Goal: Task Accomplishment & Management: Use online tool/utility

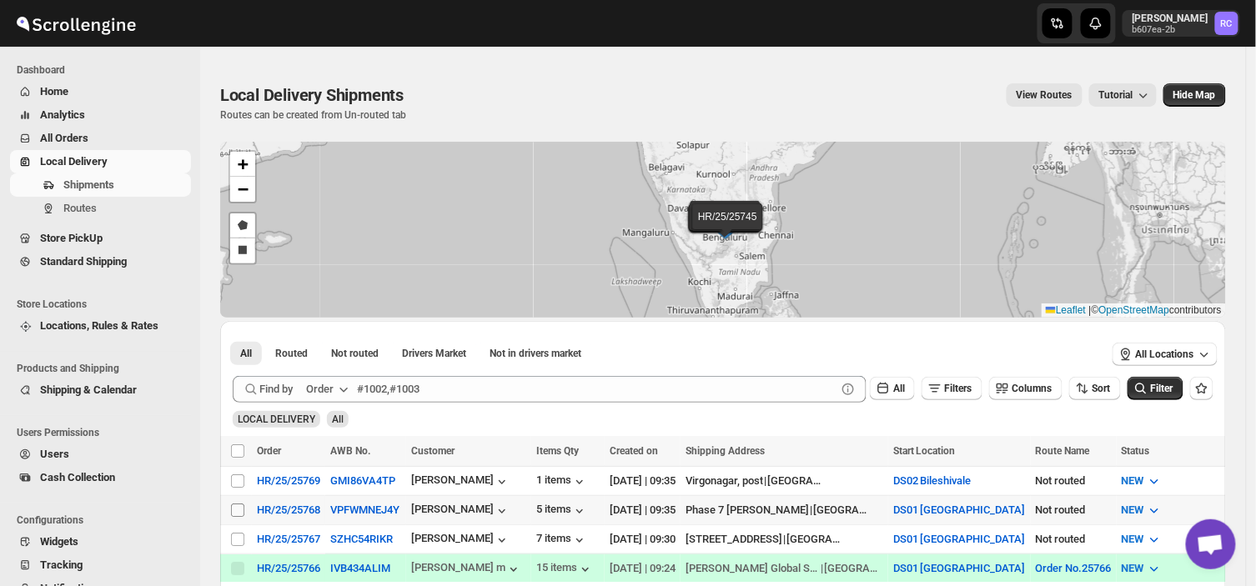
click at [238, 509] on input "Select shipment" at bounding box center [237, 510] width 13 height 13
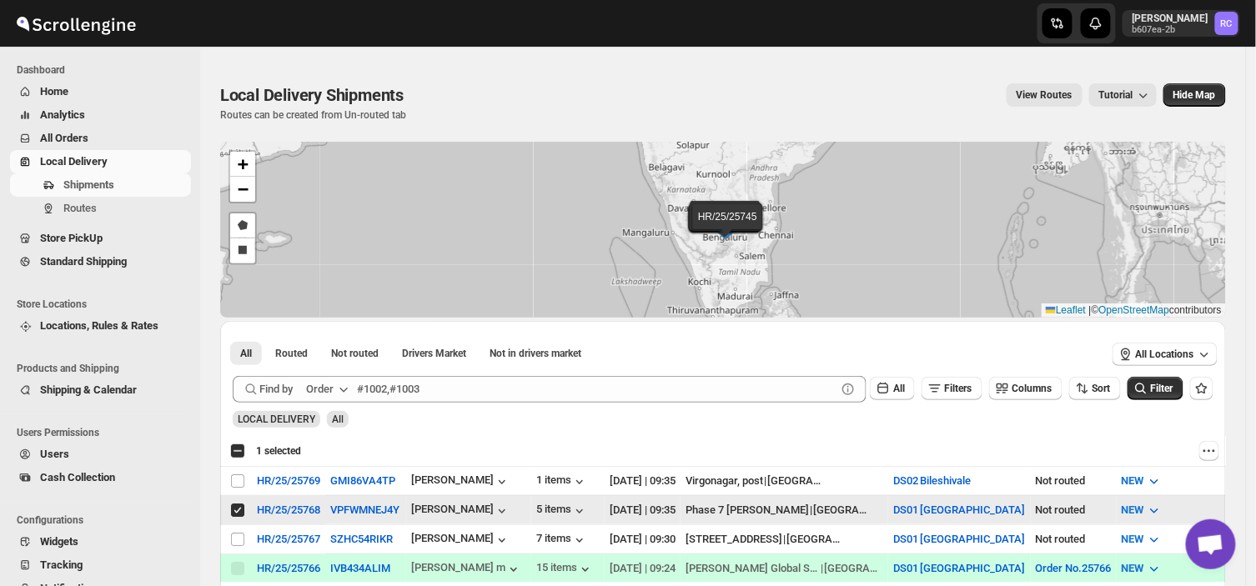
click at [238, 509] on input "Select shipment" at bounding box center [237, 510] width 13 height 13
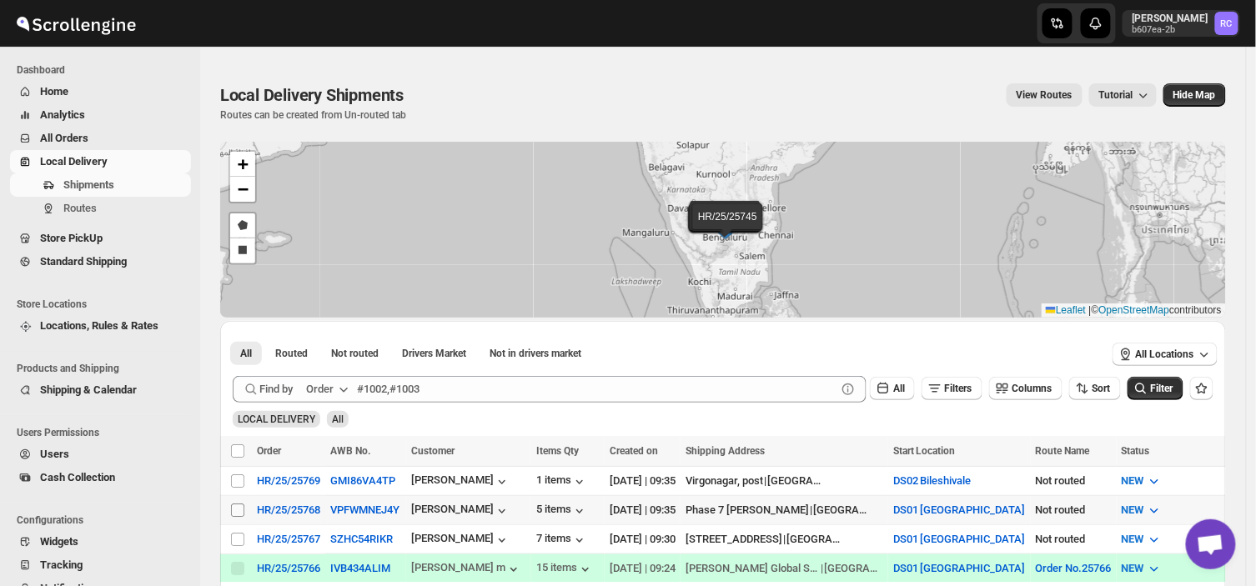
click at [231, 504] on input "Select shipment" at bounding box center [237, 510] width 13 height 13
checkbox input "true"
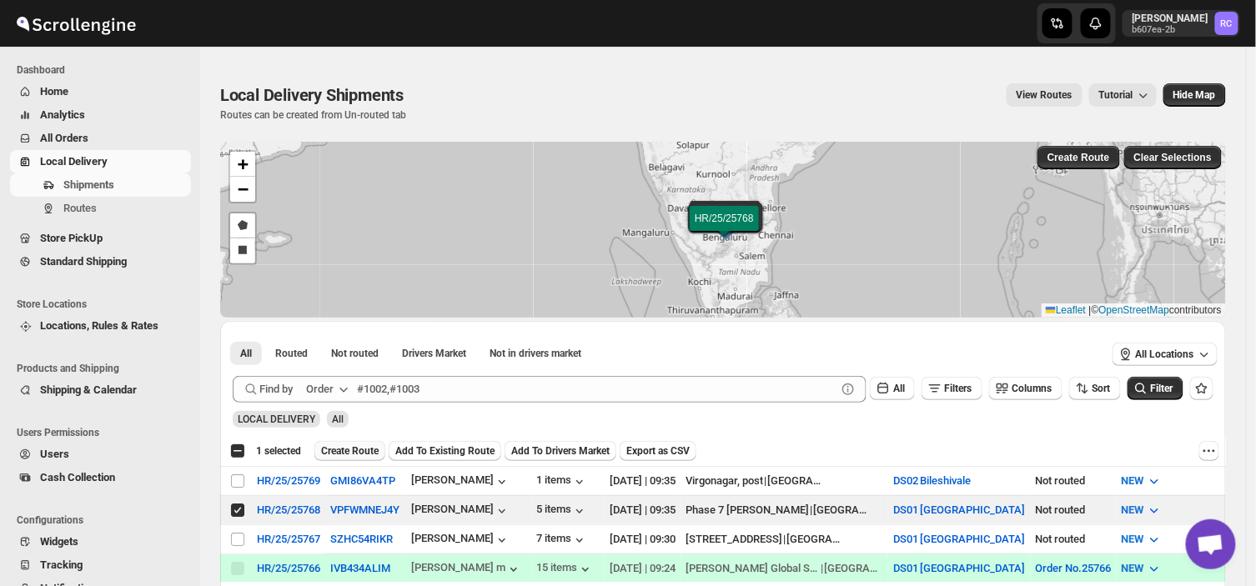
click at [338, 447] on span "Create Route" at bounding box center [350, 450] width 58 height 13
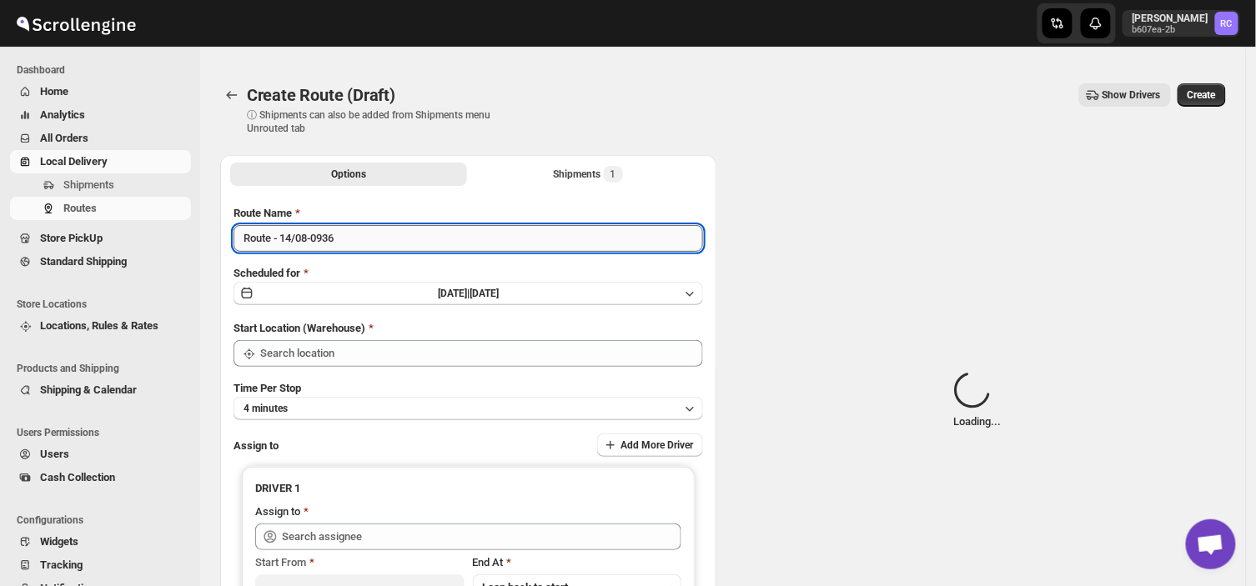
click at [349, 237] on input "Route - 14/08-0936" at bounding box center [467, 238] width 469 height 27
type input "R"
type input "O"
type input "DS01 [GEOGRAPHIC_DATA]"
type input "Or"
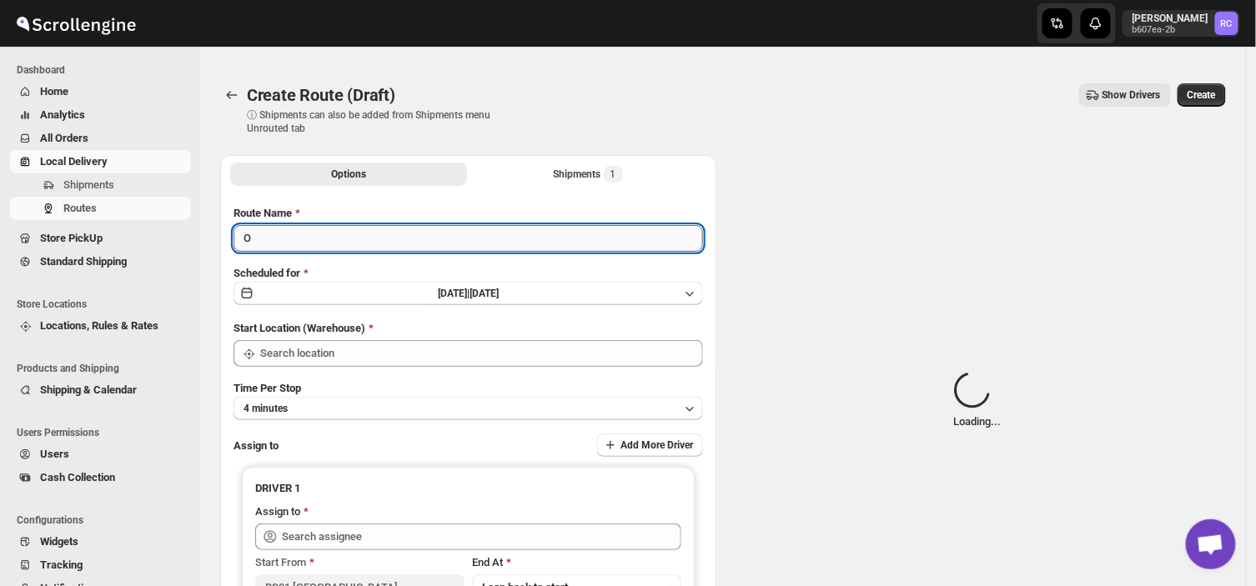
type input "DS01 [GEOGRAPHIC_DATA]"
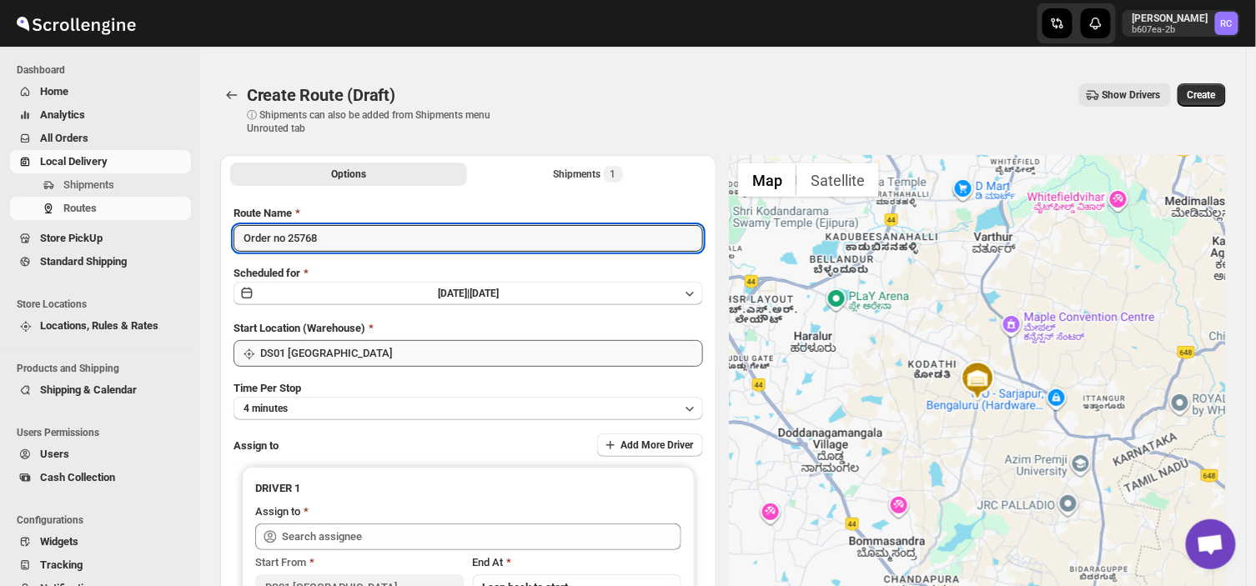
type input "Order no 25768"
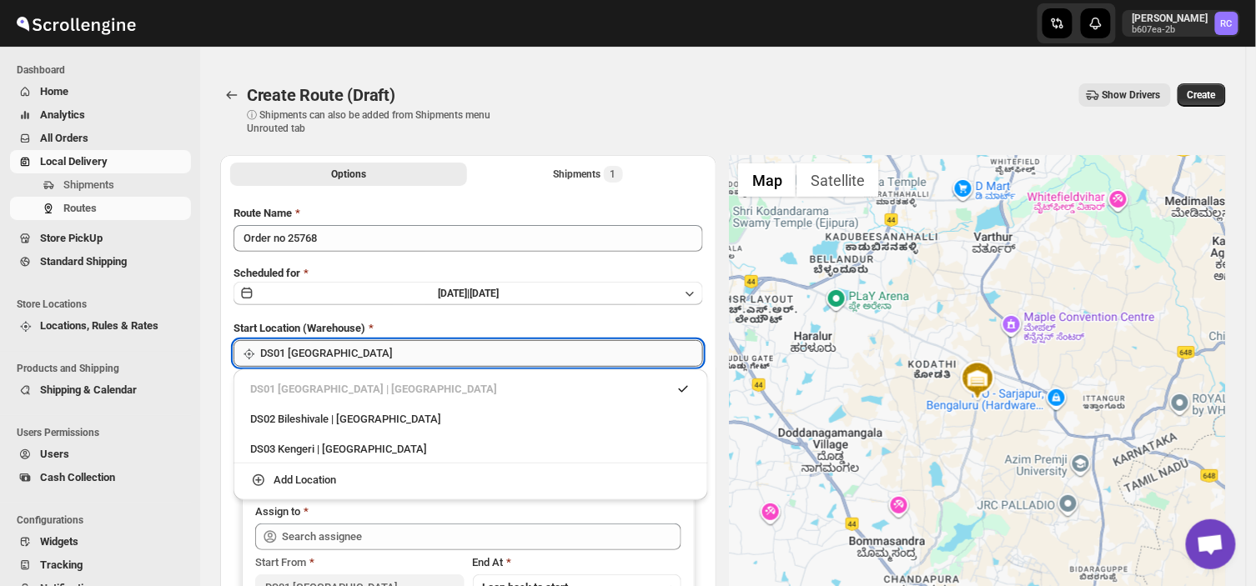
click at [344, 364] on div "Home All Orders Routes Store Locations Shipping & Calendar Users Widgets Settin…" at bounding box center [628, 397] width 1256 height 795
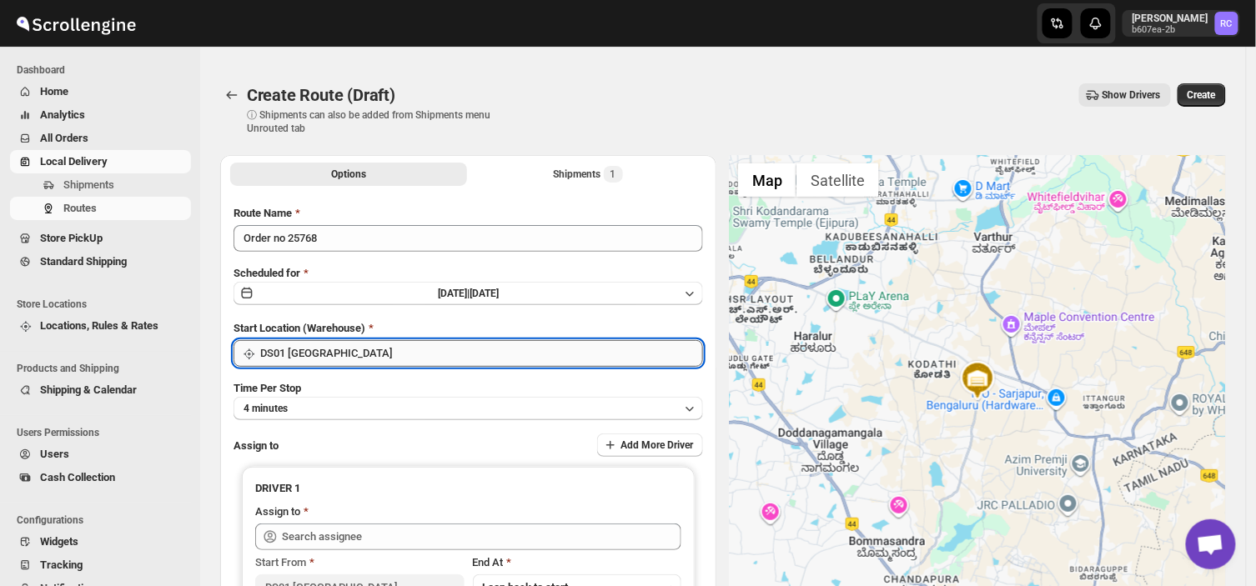
click at [345, 353] on input "DS01 [GEOGRAPHIC_DATA]" at bounding box center [481, 353] width 443 height 27
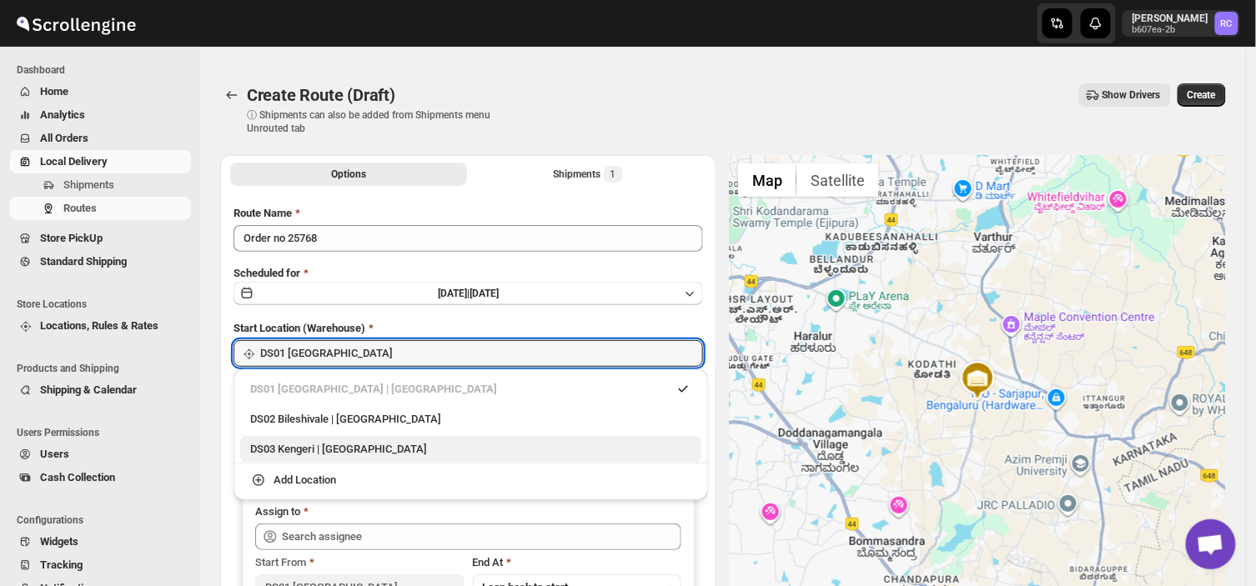
click at [294, 439] on div "DS03 Kengeri | [GEOGRAPHIC_DATA]" at bounding box center [470, 449] width 461 height 27
type input "DS03 Kengeri"
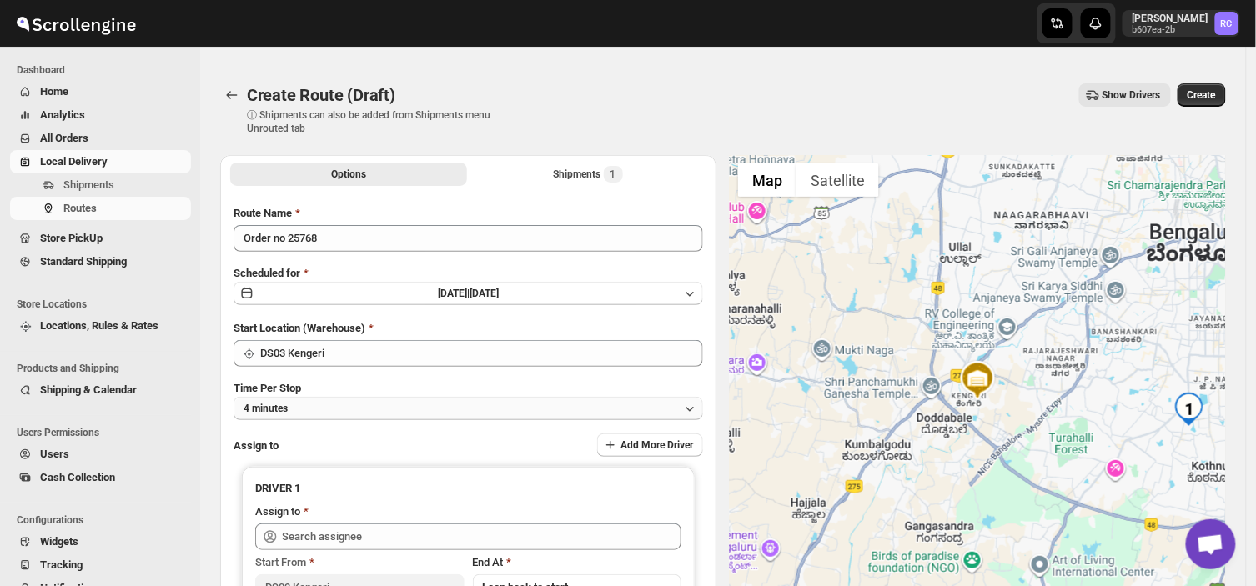
click at [311, 403] on button "4 minutes" at bounding box center [467, 408] width 469 height 23
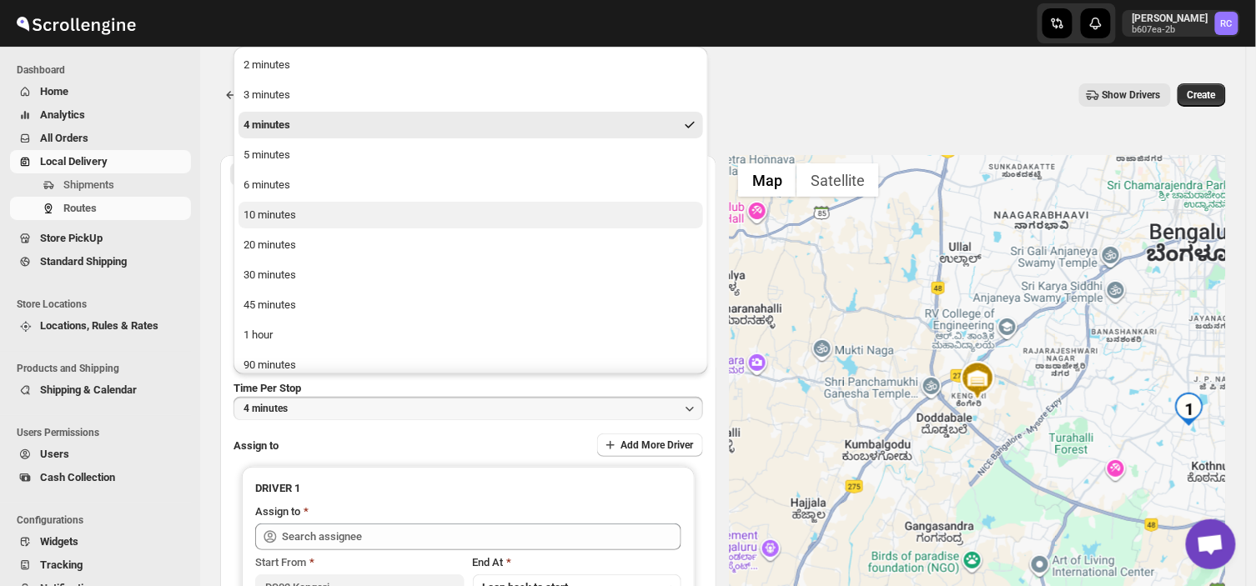
click at [282, 208] on div "10 minutes" at bounding box center [269, 215] width 53 height 17
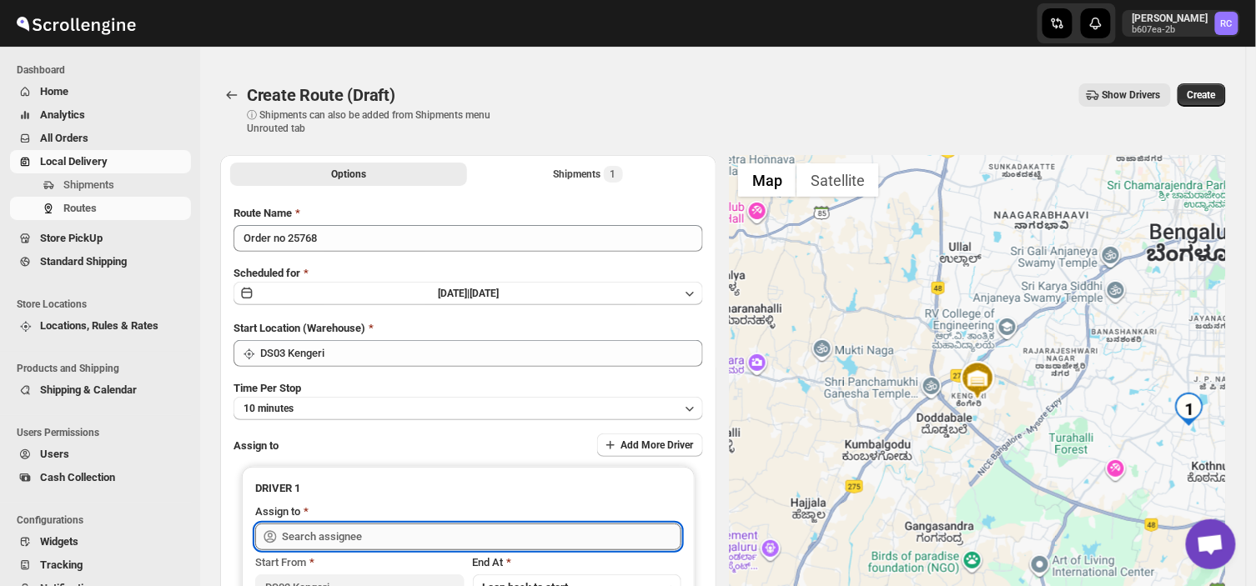
click at [394, 529] on input "text" at bounding box center [481, 537] width 399 height 27
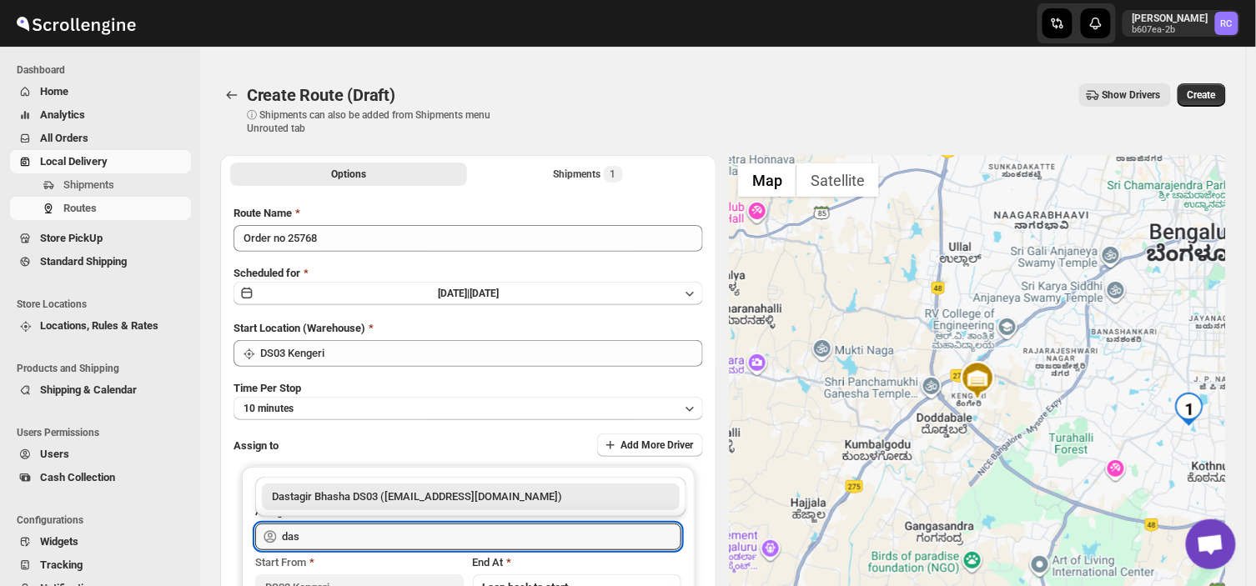
click at [486, 504] on div "Dastagir Bhasha DS03 ([EMAIL_ADDRESS][DOMAIN_NAME])" at bounding box center [471, 497] width 398 height 17
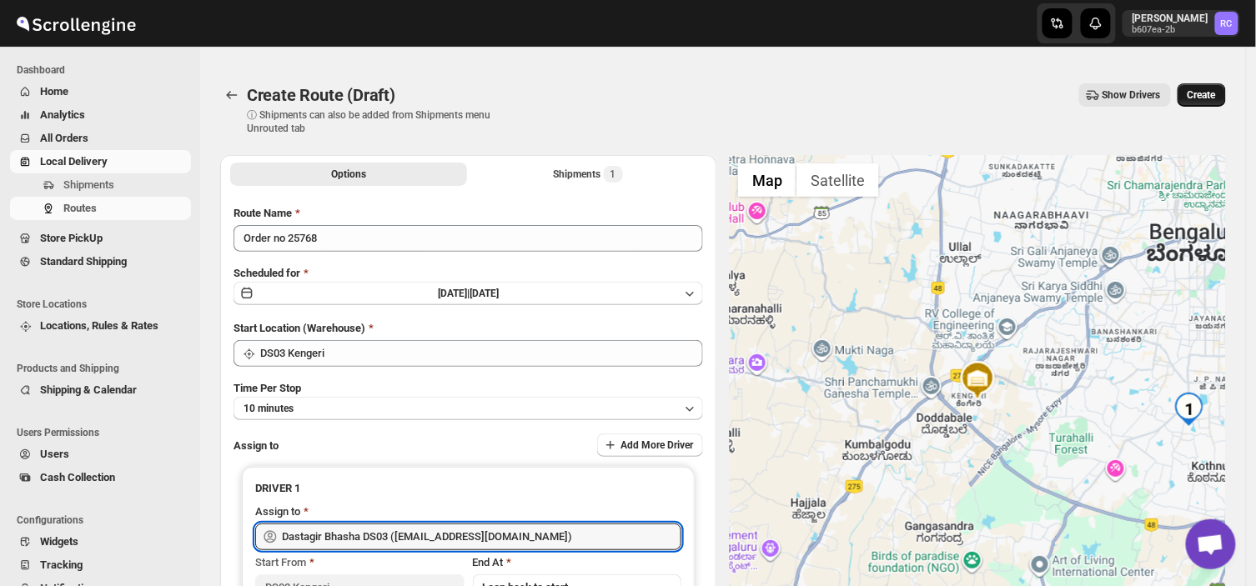
type input "Dastagir Bhasha DS03 ([EMAIL_ADDRESS][DOMAIN_NAME])"
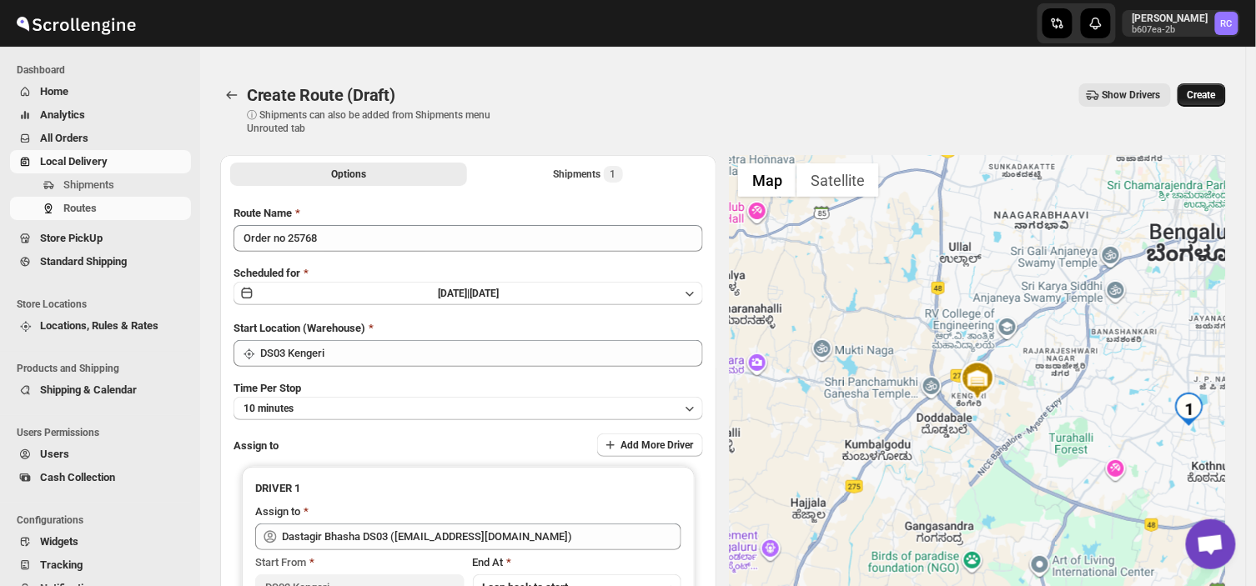
click at [1210, 95] on span "Create" at bounding box center [1201, 94] width 28 height 13
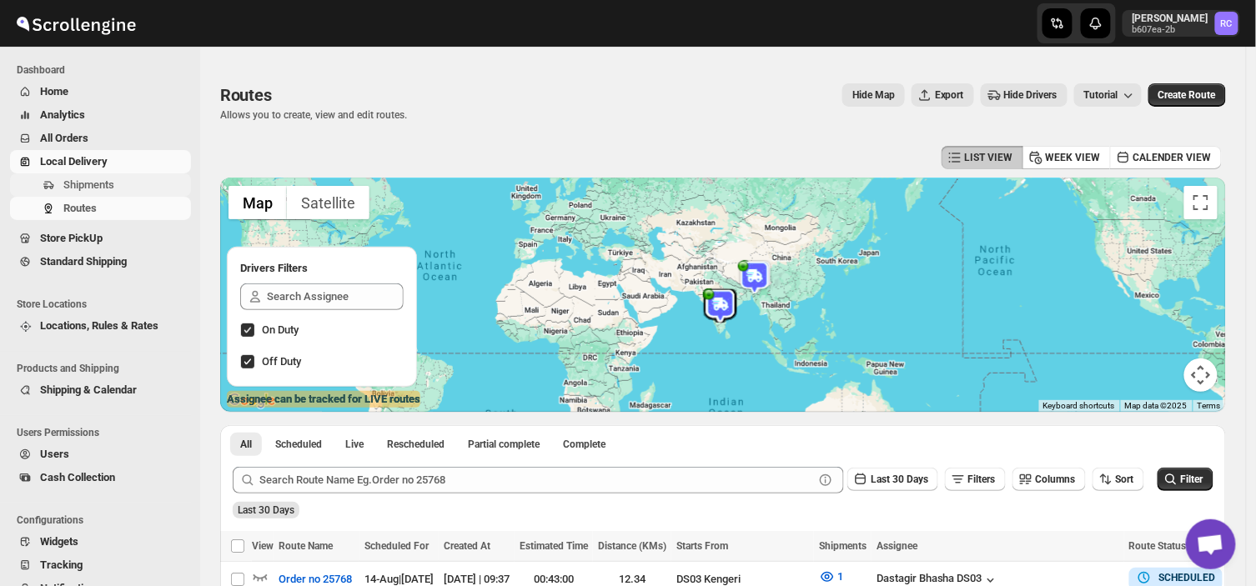
click at [143, 182] on span "Shipments" at bounding box center [125, 185] width 124 height 17
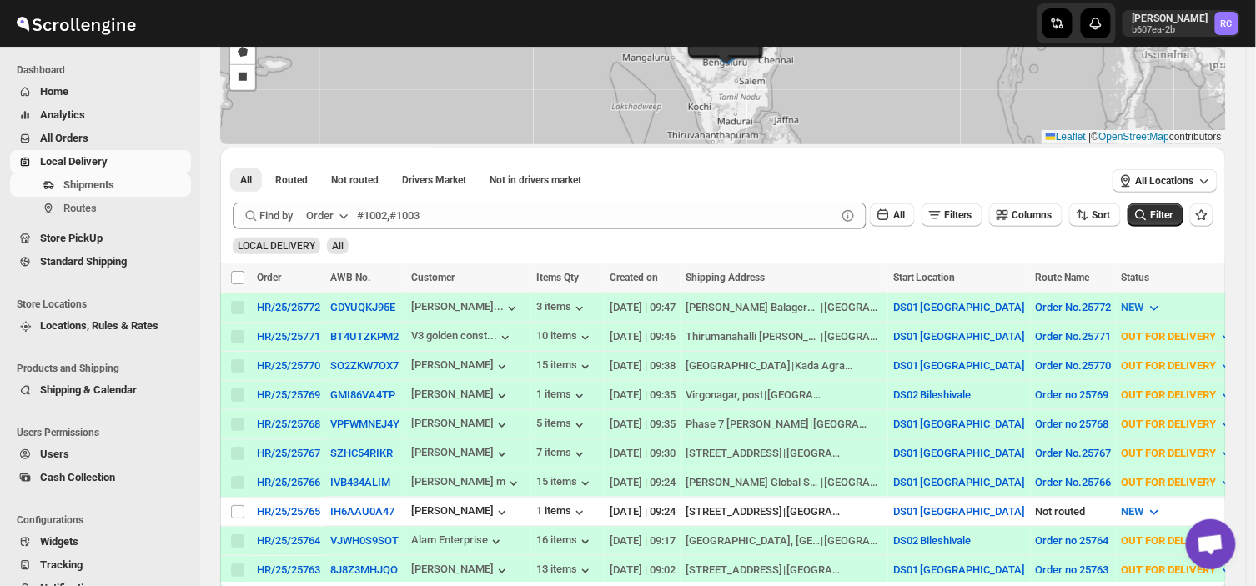
scroll to position [210, 0]
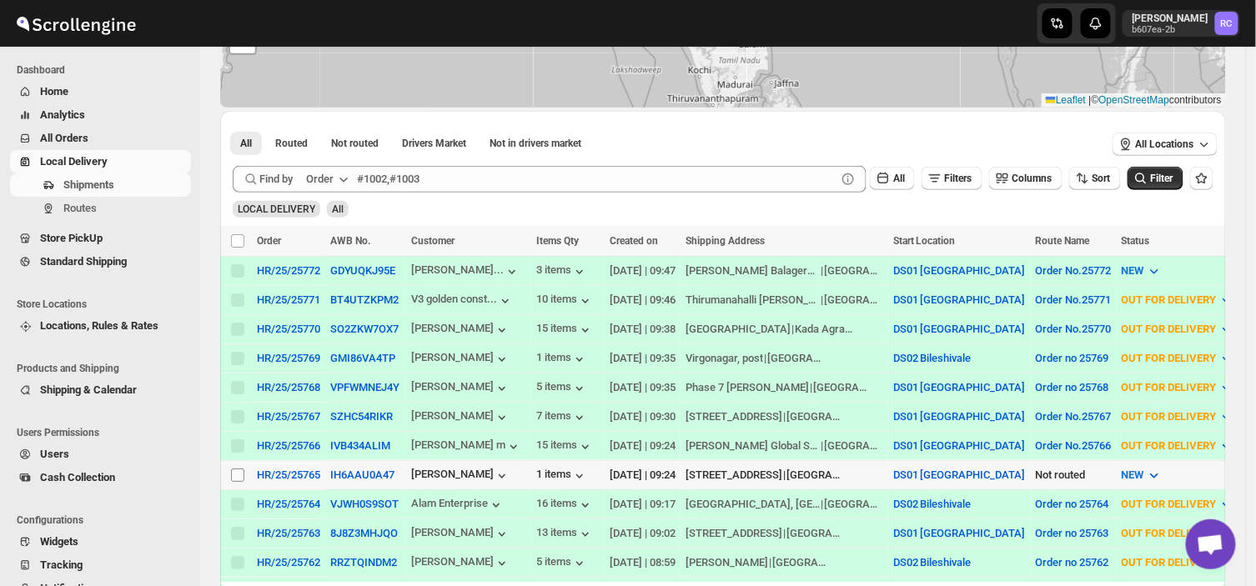
click at [236, 469] on input "Select shipment" at bounding box center [237, 475] width 13 height 13
checkbox input "true"
click at [353, 238] on span "Create Route" at bounding box center [350, 240] width 58 height 13
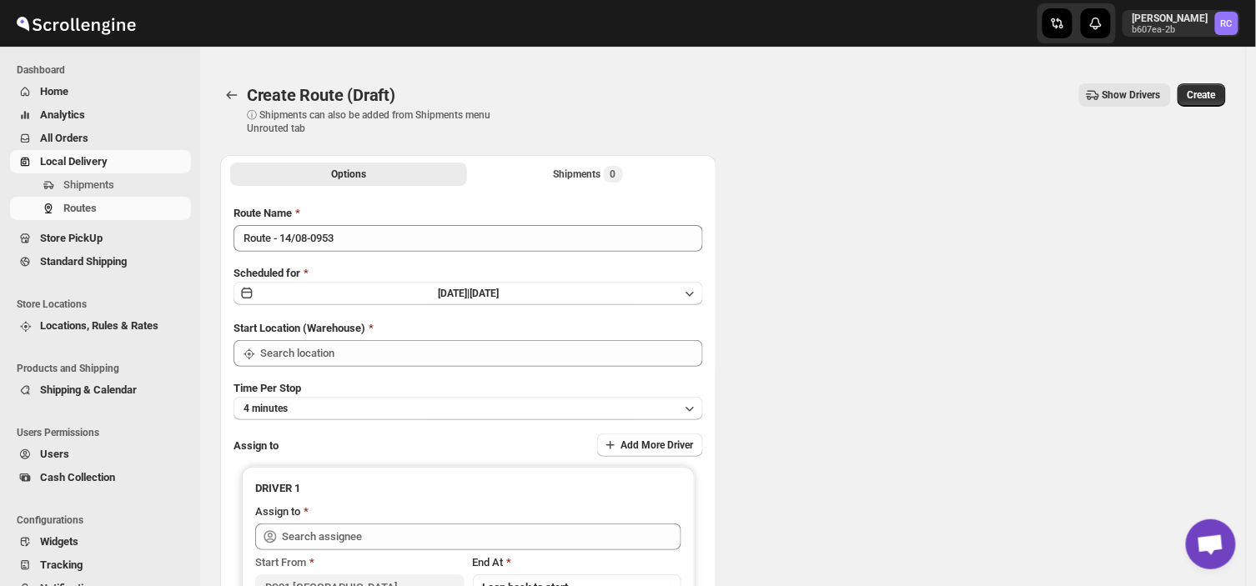
type input "DS01 [GEOGRAPHIC_DATA]"
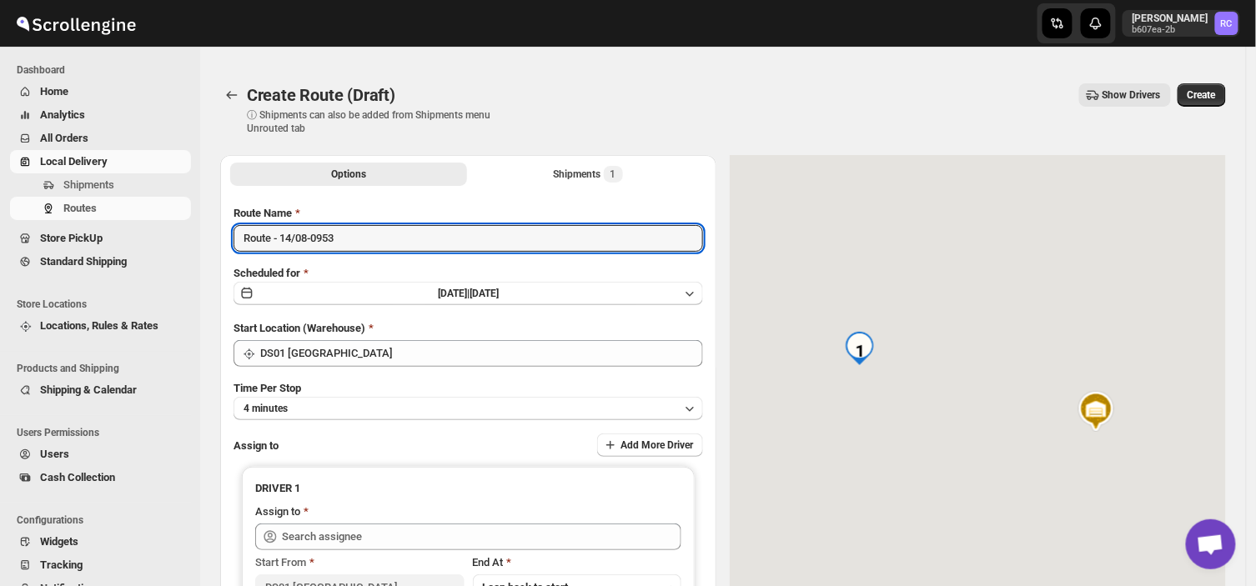
click at [353, 238] on input "Route - 14/08-0953" at bounding box center [467, 238] width 469 height 27
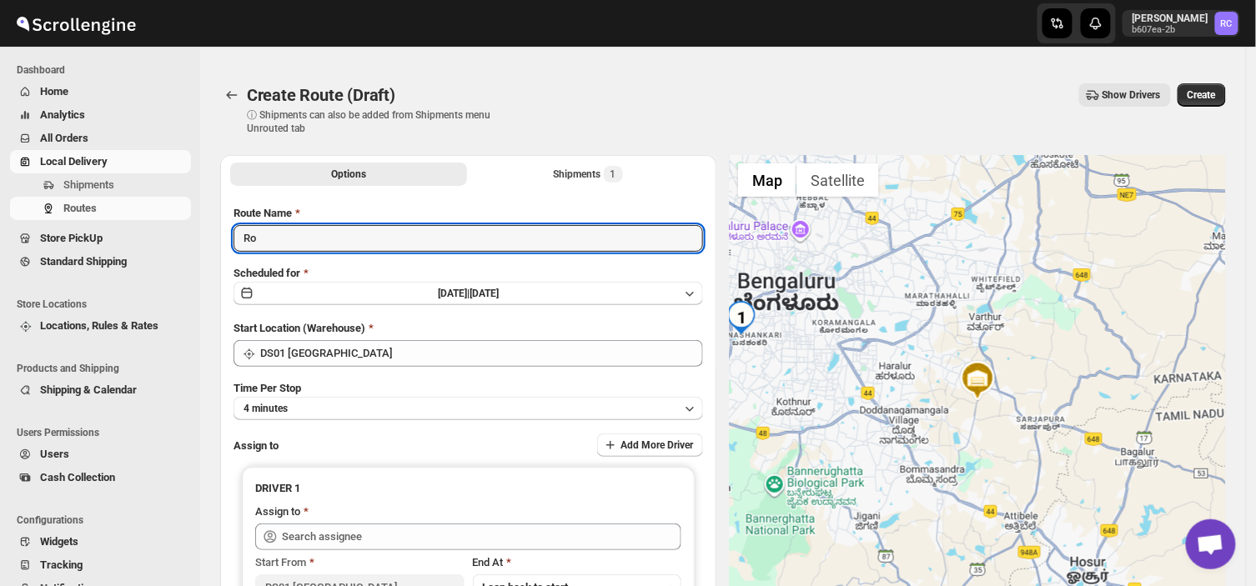
type input "R"
type input "Order no 25765"
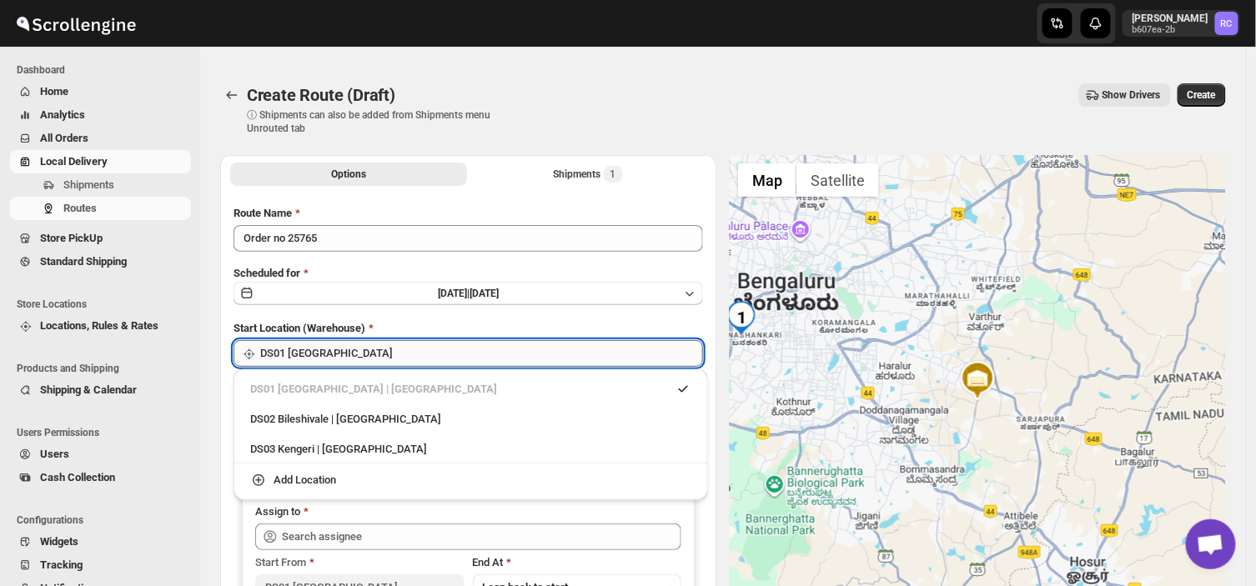
click at [360, 347] on input "DS01 [GEOGRAPHIC_DATA]" at bounding box center [481, 353] width 443 height 27
click at [300, 448] on div "DS03 Kengeri | [GEOGRAPHIC_DATA]" at bounding box center [470, 449] width 441 height 17
type input "DS03 Kengeri"
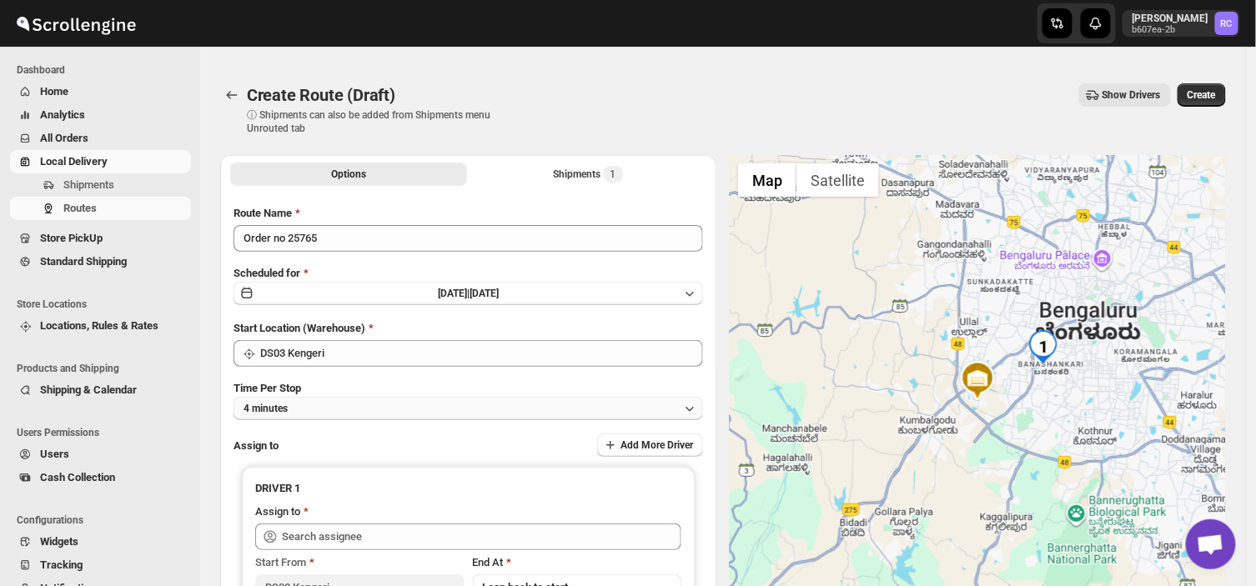
click at [305, 409] on button "4 minutes" at bounding box center [467, 408] width 469 height 23
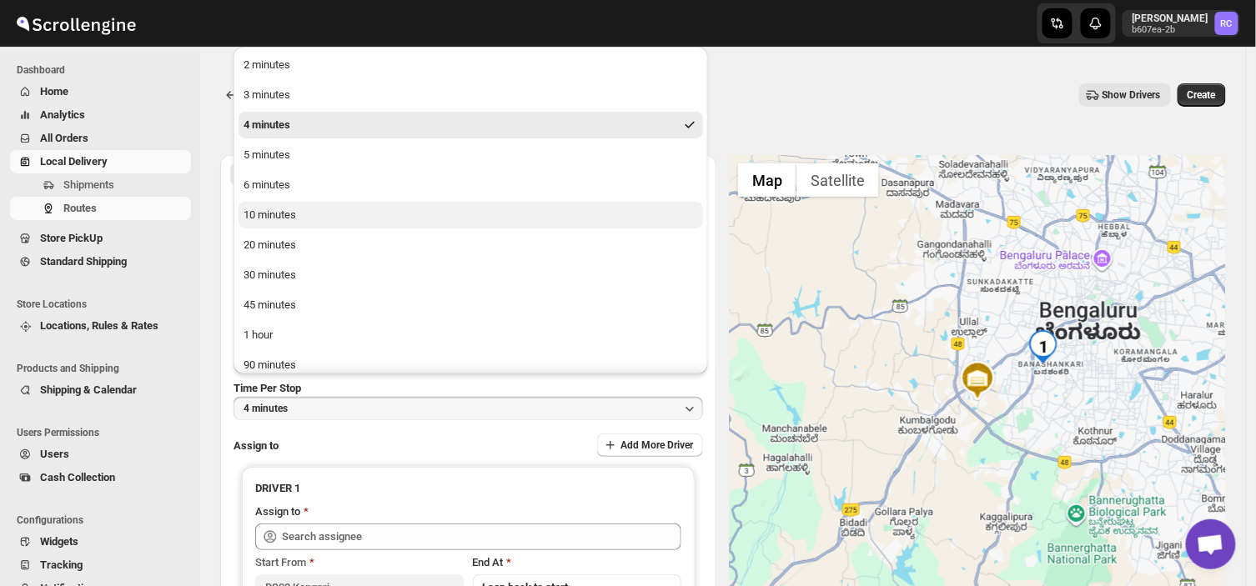
click at [272, 209] on div "10 minutes" at bounding box center [269, 215] width 53 height 17
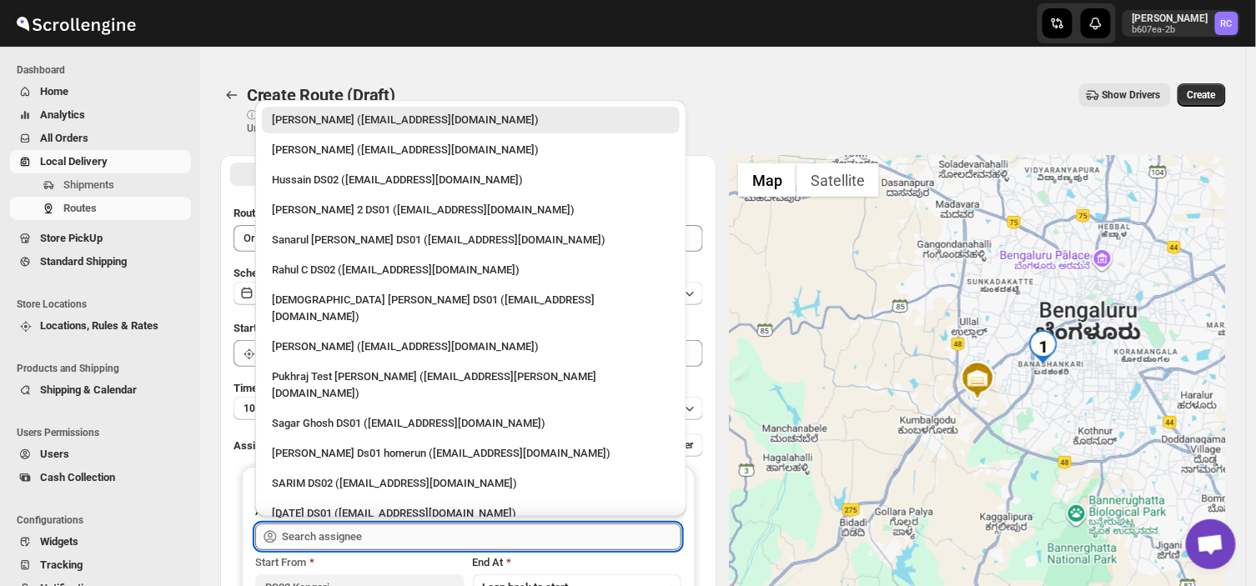
click at [376, 542] on input "text" at bounding box center [481, 537] width 399 height 27
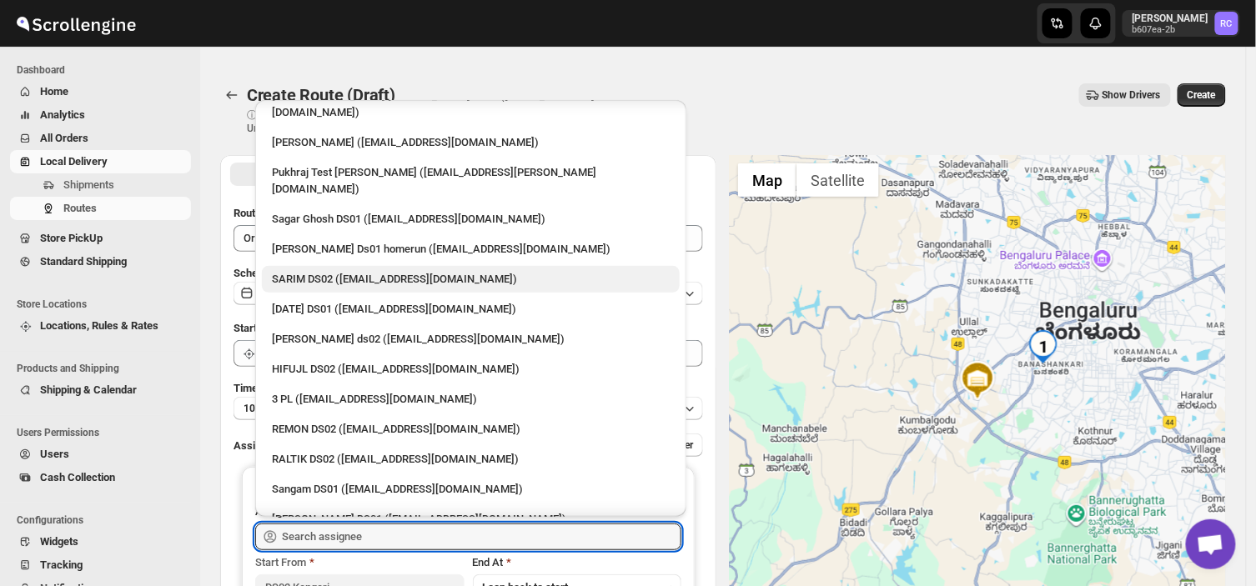
scroll to position [205, 0]
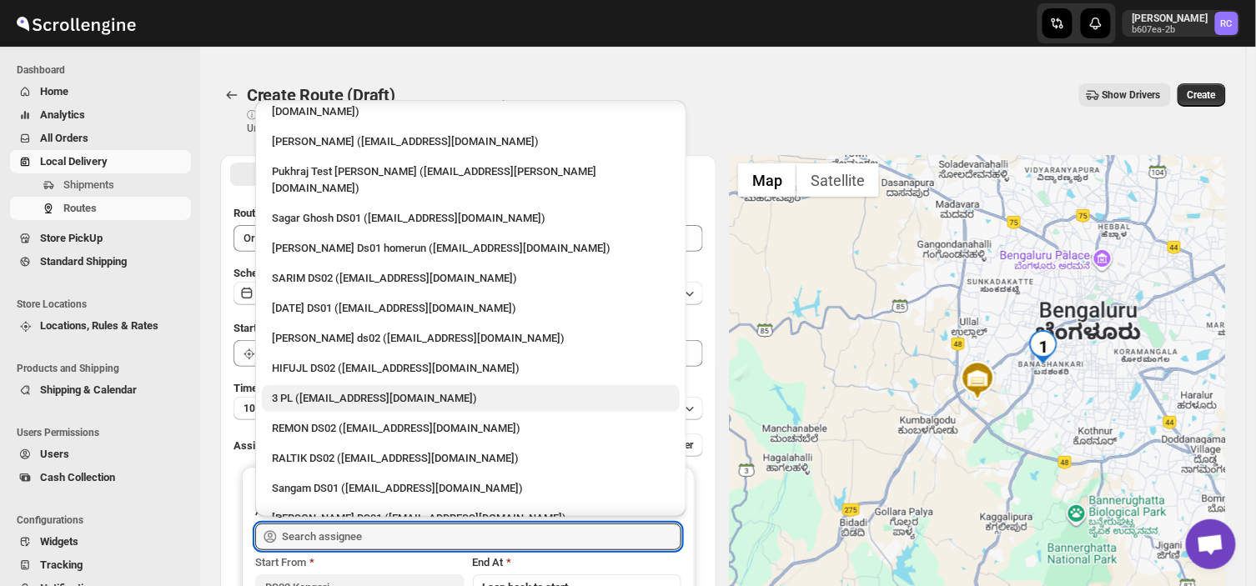
click at [356, 390] on div "3 PL ([EMAIL_ADDRESS][DOMAIN_NAME])" at bounding box center [471, 398] width 398 height 17
type input "3 PL ([EMAIL_ADDRESS][DOMAIN_NAME])"
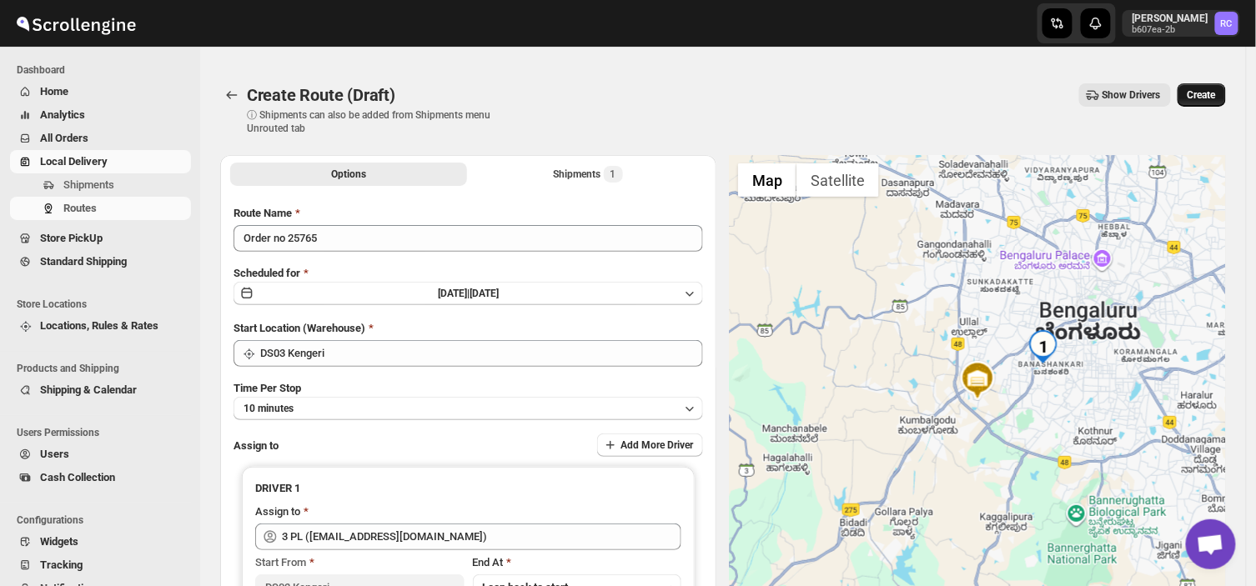
click at [1214, 95] on span "Create" at bounding box center [1201, 94] width 28 height 13
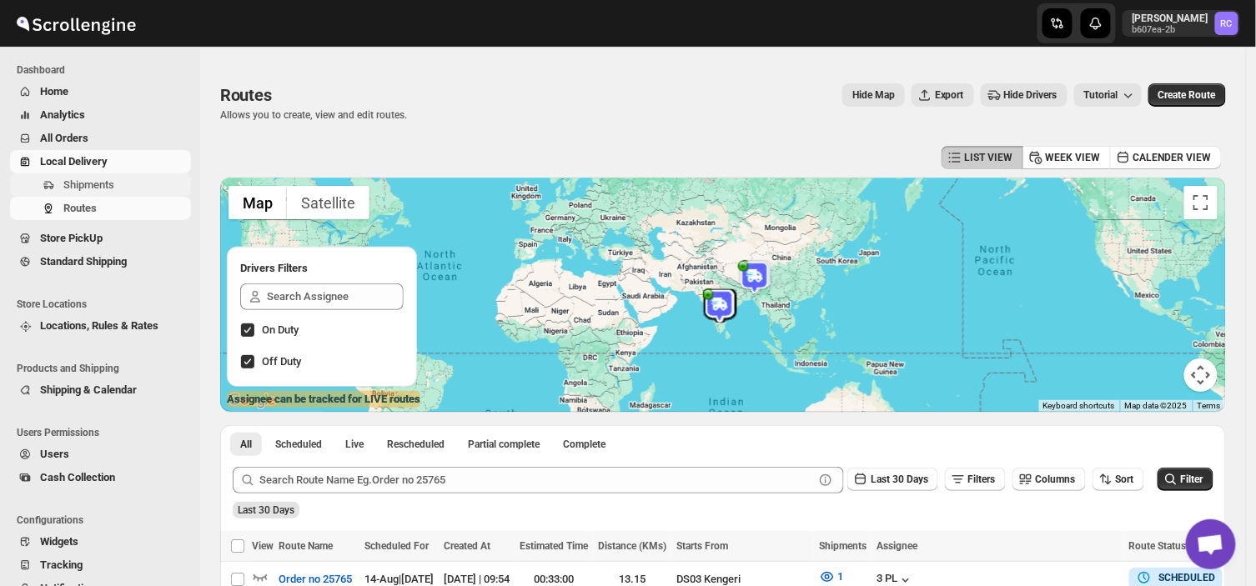
click at [121, 179] on span "Shipments" at bounding box center [125, 185] width 124 height 17
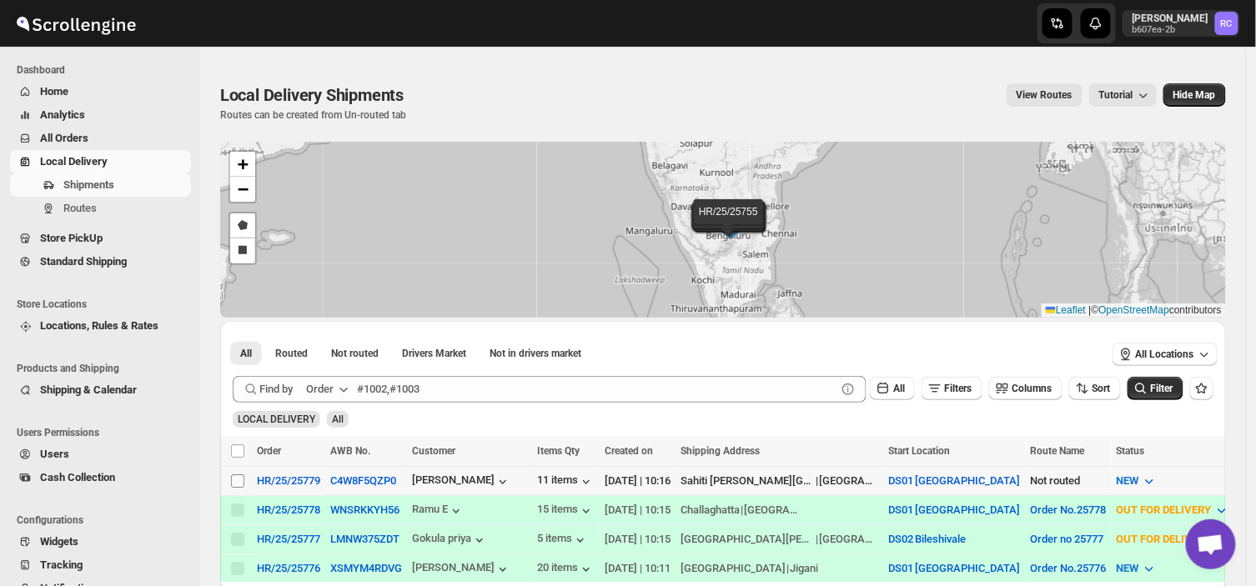
click at [234, 475] on input "Select shipment" at bounding box center [237, 480] width 13 height 13
checkbox input "true"
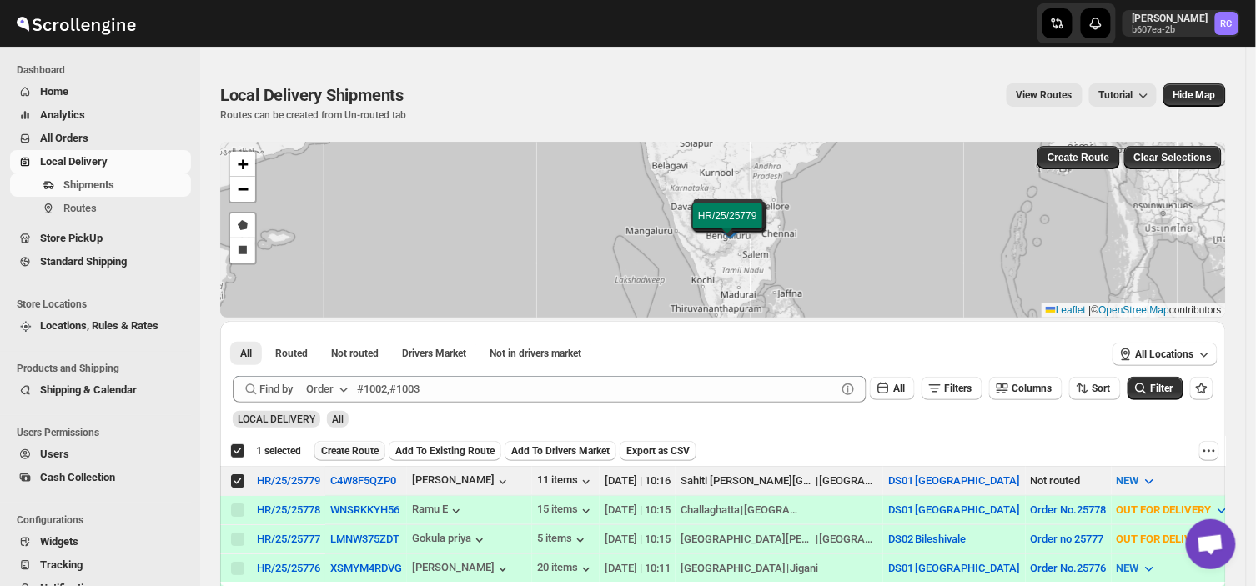
click at [355, 446] on span "Create Route" at bounding box center [350, 450] width 58 height 13
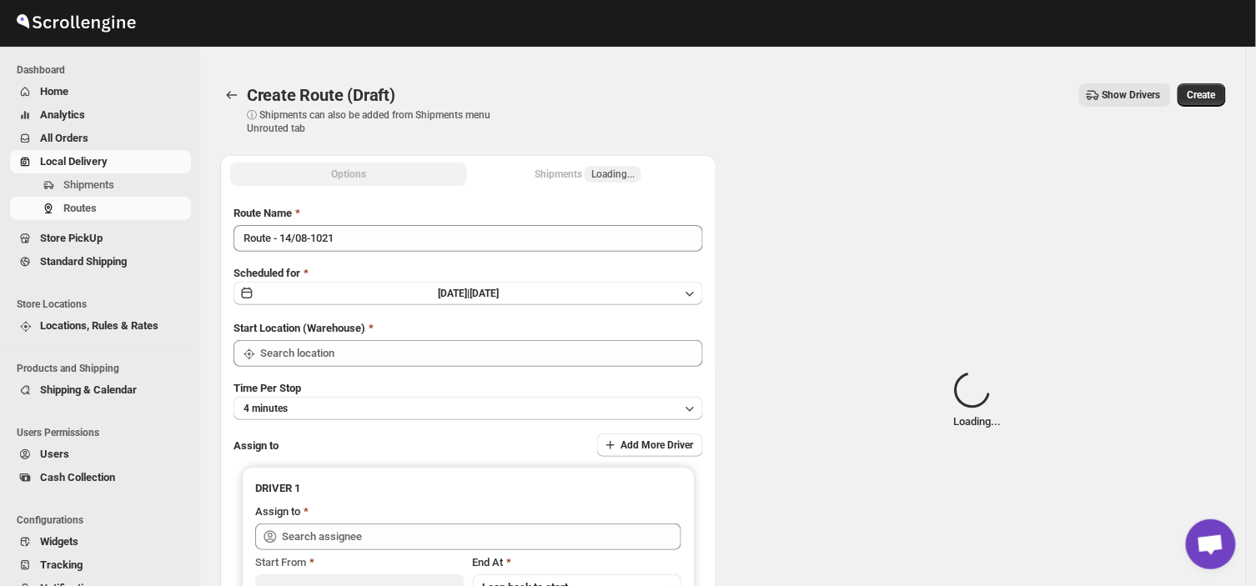
type input "DS01 [GEOGRAPHIC_DATA]"
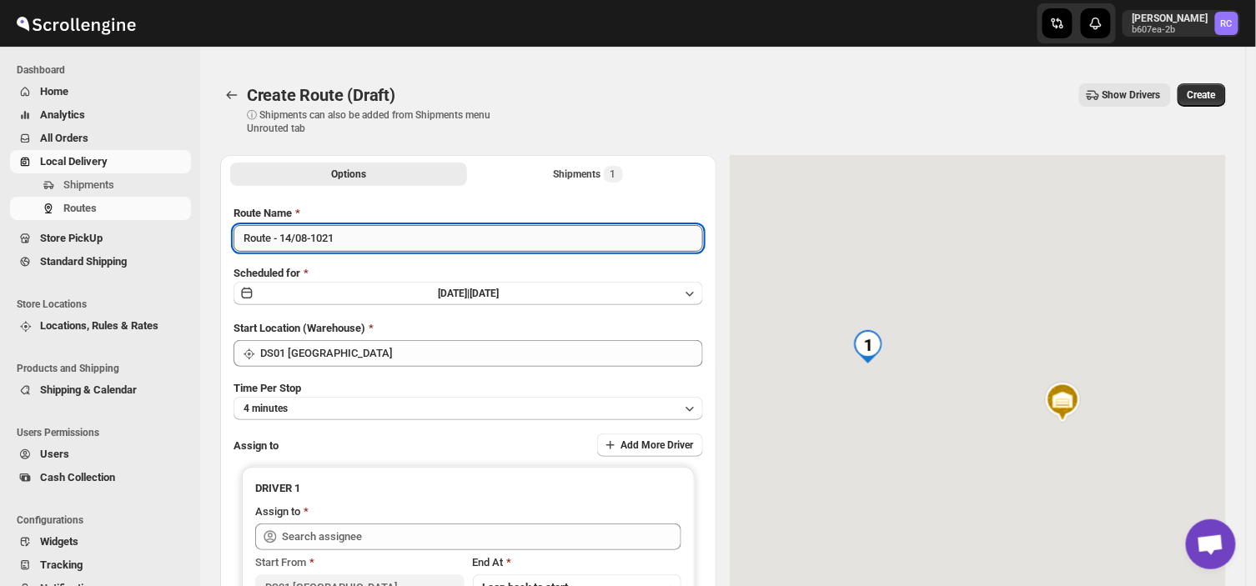
click at [348, 237] on input "Route - 14/08-1021" at bounding box center [467, 238] width 469 height 27
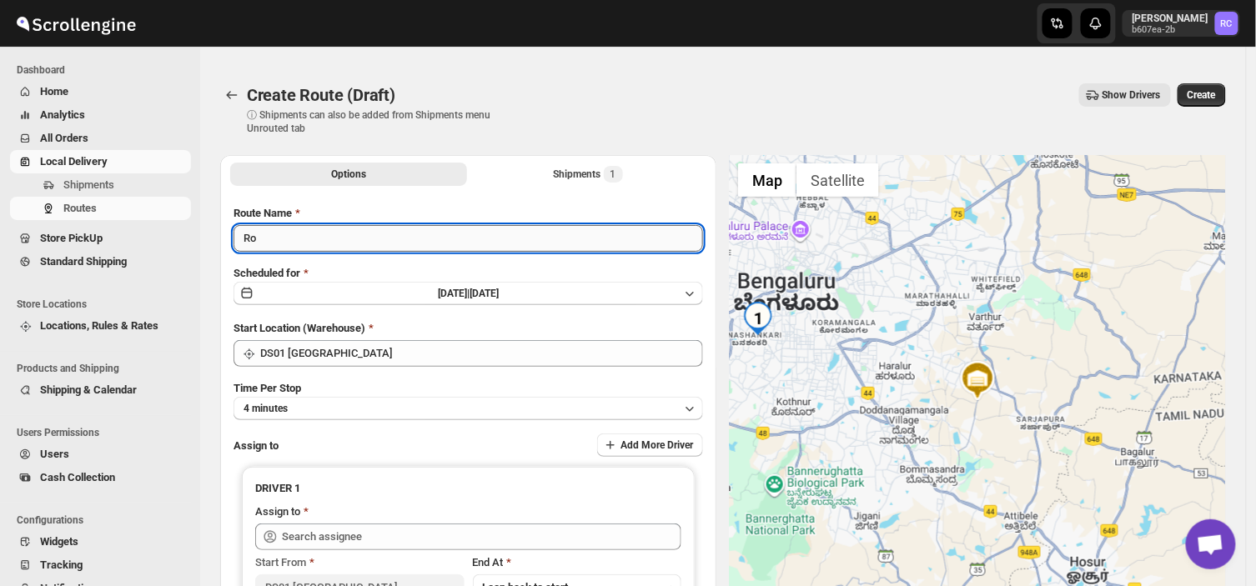
type input "R"
type input "Order no 25779"
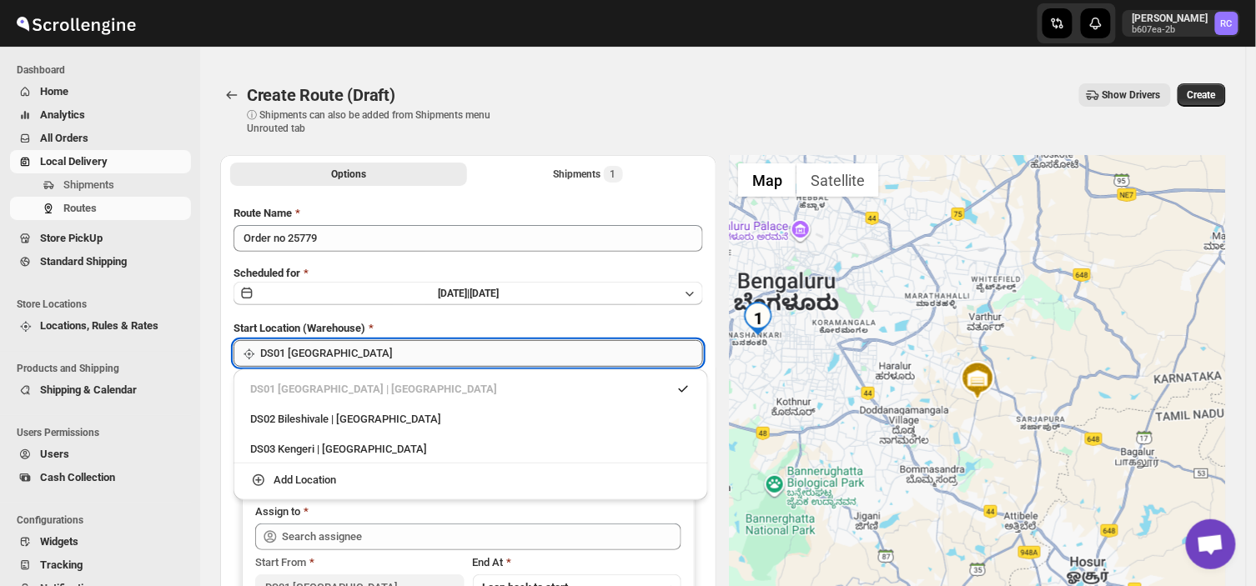
click at [379, 351] on input "DS01 [GEOGRAPHIC_DATA]" at bounding box center [481, 353] width 443 height 27
click at [329, 459] on div "DS03 Kengeri | [GEOGRAPHIC_DATA]" at bounding box center [470, 449] width 461 height 27
type input "DS03 Kengeri"
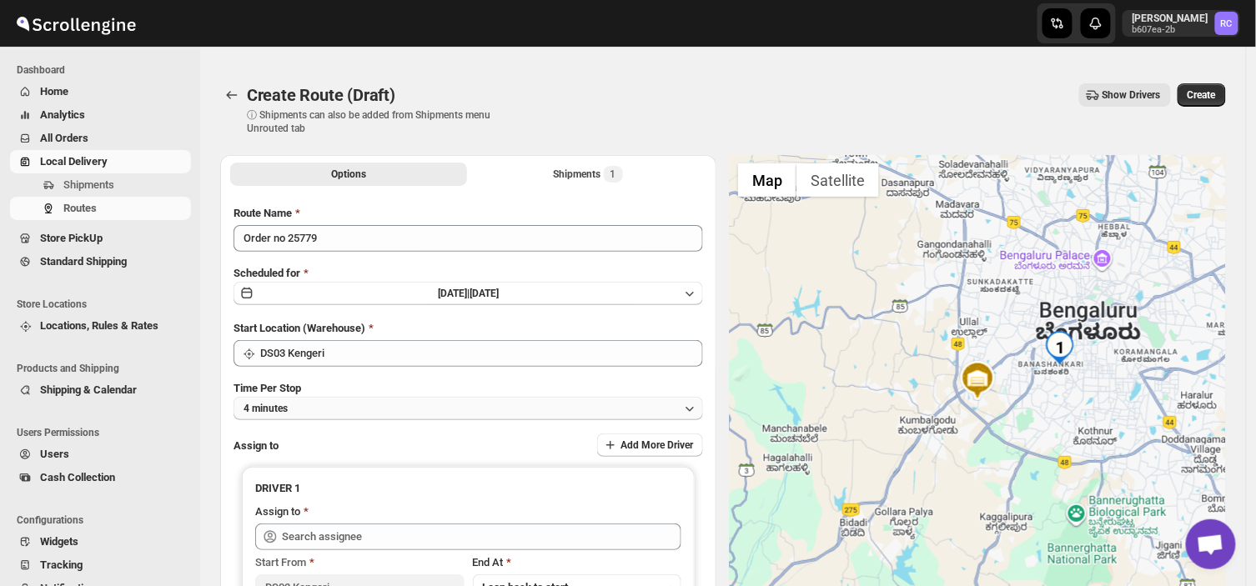
click at [323, 404] on button "4 minutes" at bounding box center [467, 408] width 469 height 23
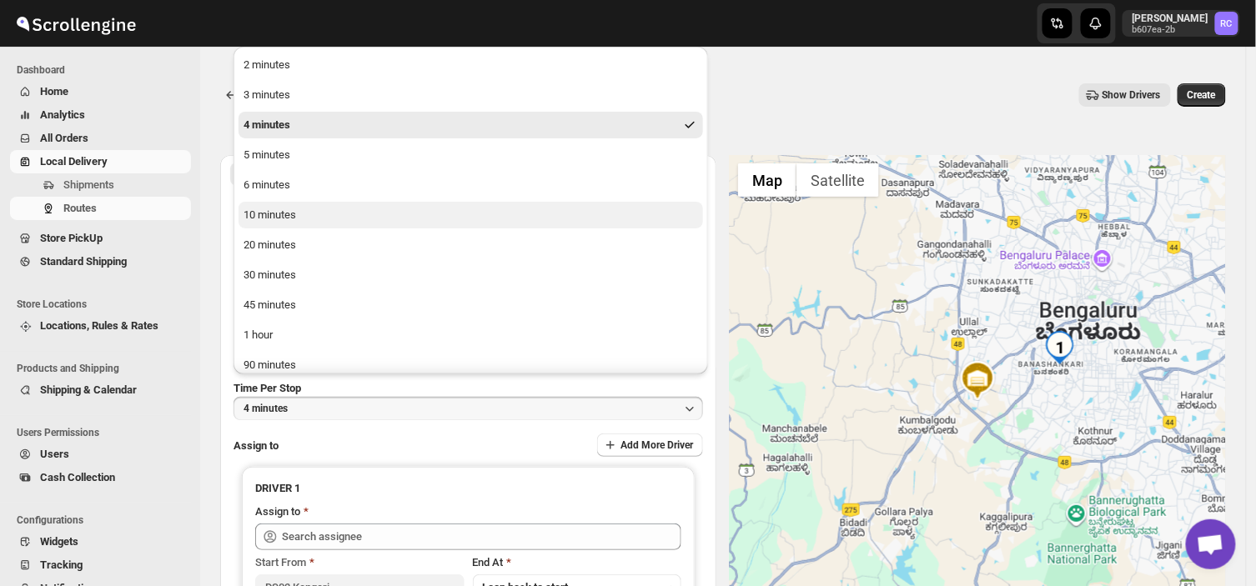
click at [288, 218] on div "10 minutes" at bounding box center [269, 215] width 53 height 17
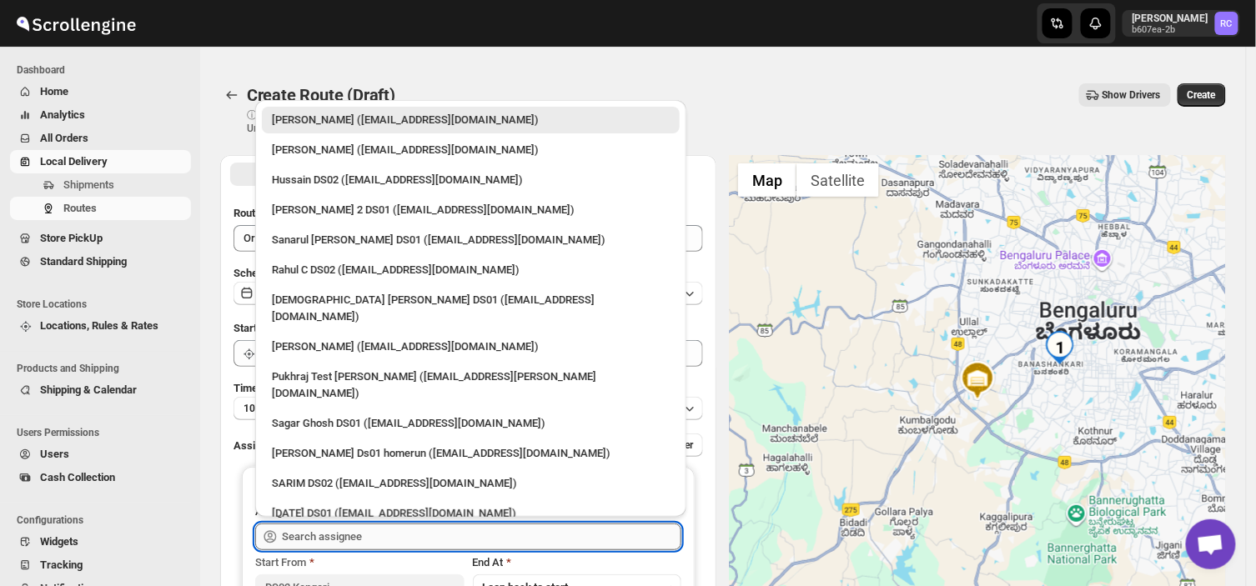
click at [382, 540] on input "text" at bounding box center [481, 537] width 399 height 27
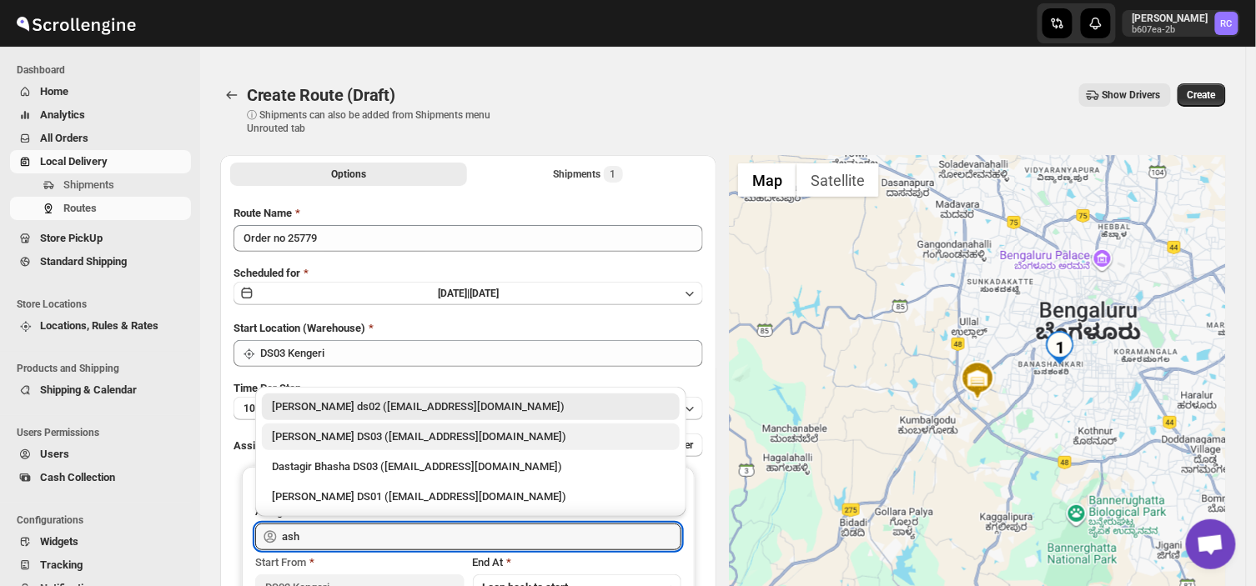
click at [338, 431] on div "[PERSON_NAME] DS03 ([EMAIL_ADDRESS][DOMAIN_NAME])" at bounding box center [471, 437] width 398 height 17
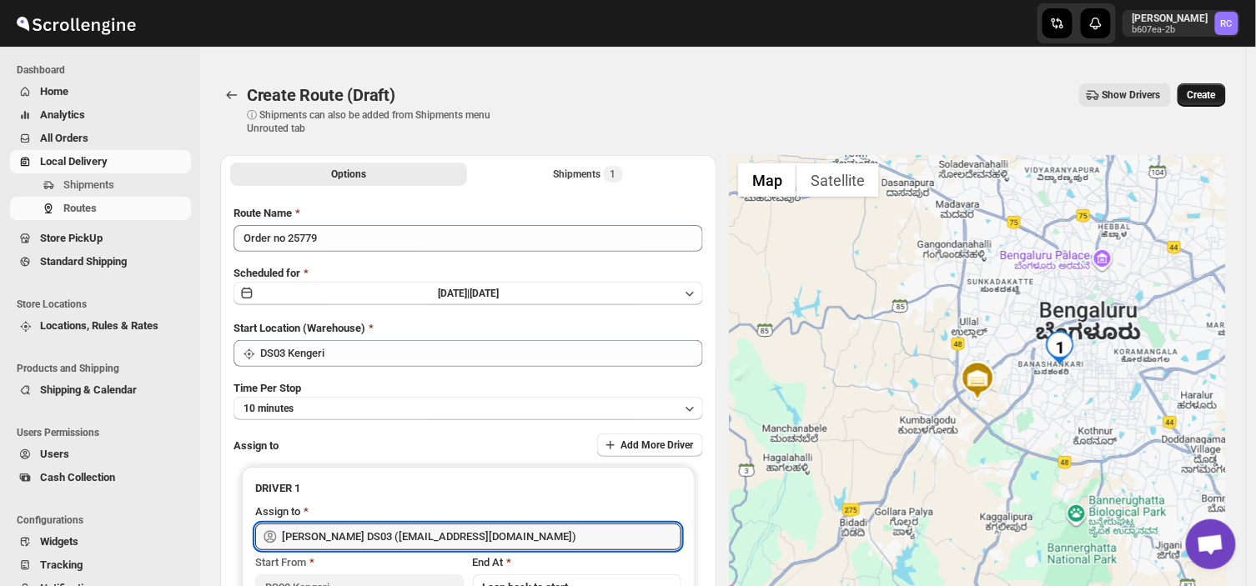
type input "[PERSON_NAME] DS03 ([EMAIL_ADDRESS][DOMAIN_NAME])"
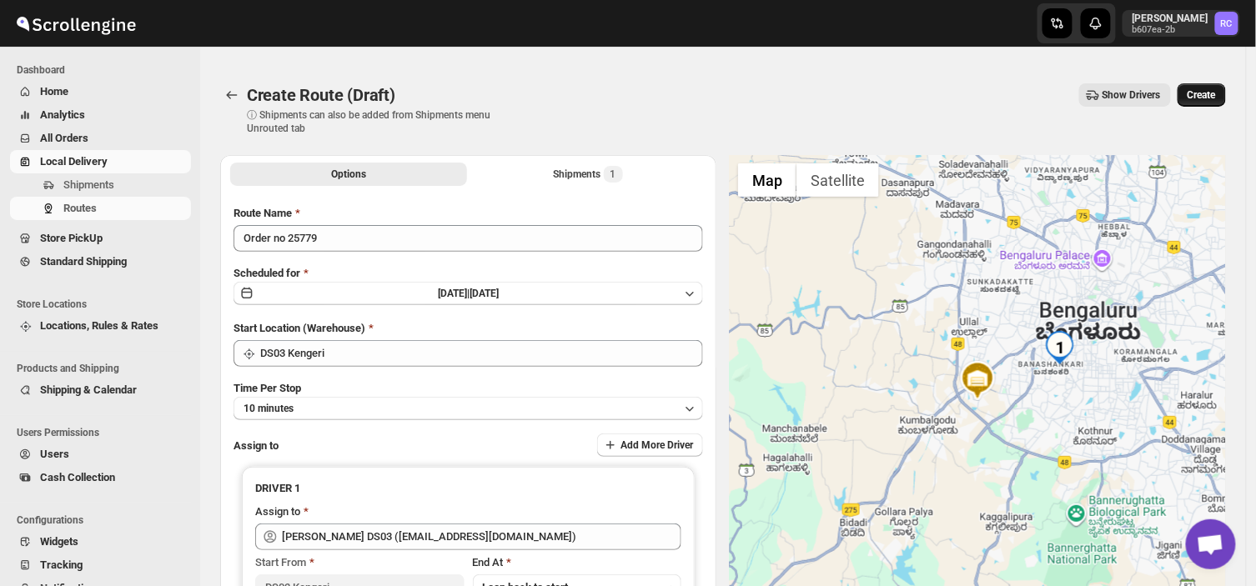
click at [1202, 88] on span "Create" at bounding box center [1201, 94] width 28 height 13
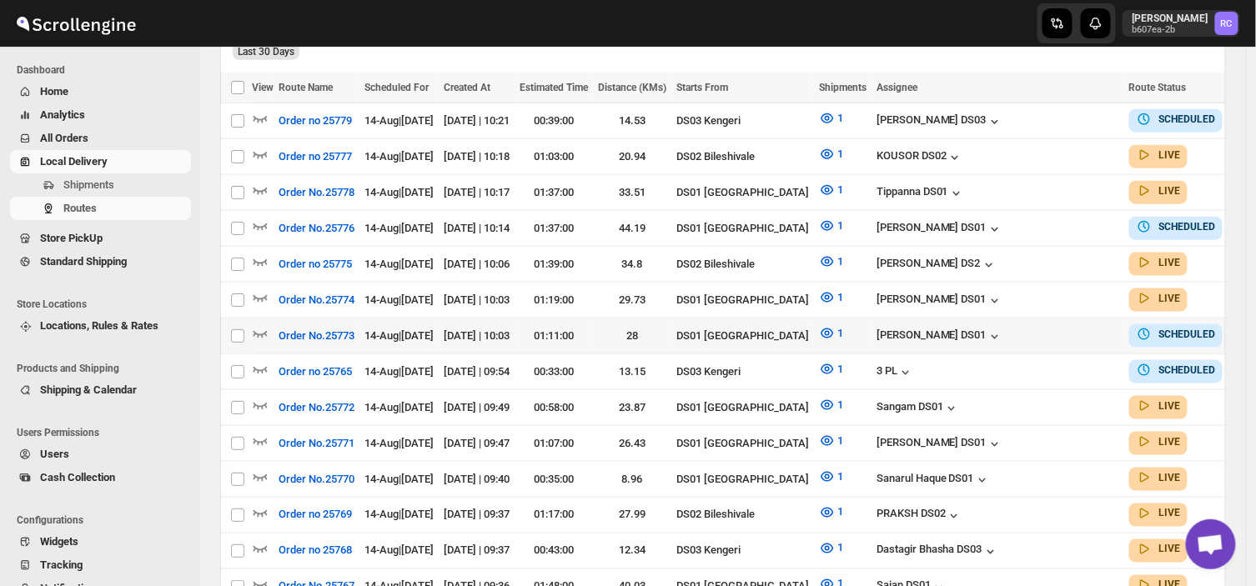
scroll to position [462, 0]
